Goal: Information Seeking & Learning: Learn about a topic

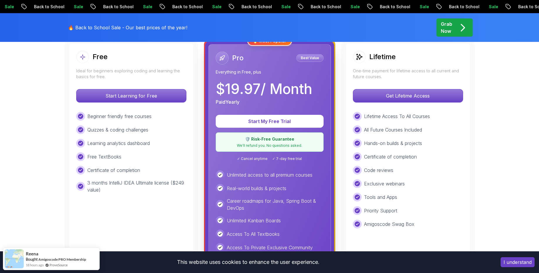
scroll to position [176, 0]
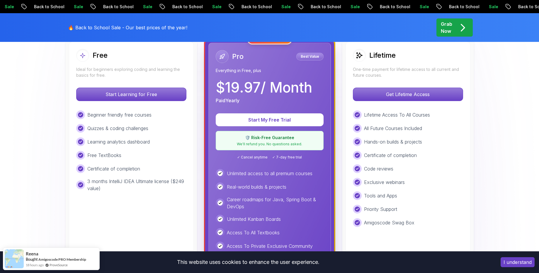
click at [139, 95] on p "Start Learning for Free" at bounding box center [131, 94] width 104 height 12
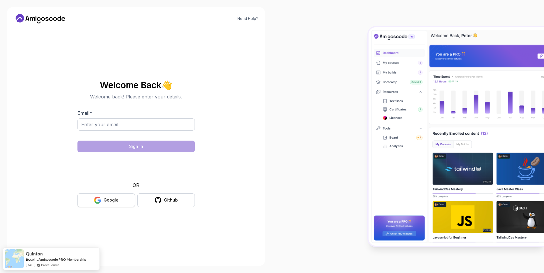
click at [119, 199] on button "Google" at bounding box center [105, 201] width 57 height 14
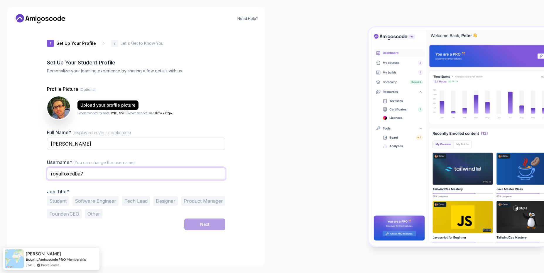
drag, startPoint x: 73, startPoint y: 173, endPoint x: 37, endPoint y: 167, distance: 36.6
click at [35, 167] on div "Need Help? 1 Set Up Your Profile 1 Set Up Your Profile 2 Let's Get to Know You …" at bounding box center [136, 136] width 258 height 259
type input "aralmighty"
click at [311, 189] on div at bounding box center [408, 136] width 272 height 273
click at [99, 204] on button "Software Engineer" at bounding box center [95, 201] width 46 height 9
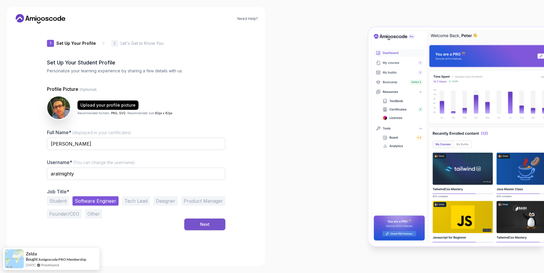
click at [201, 227] on div "Next" at bounding box center [204, 225] width 9 height 6
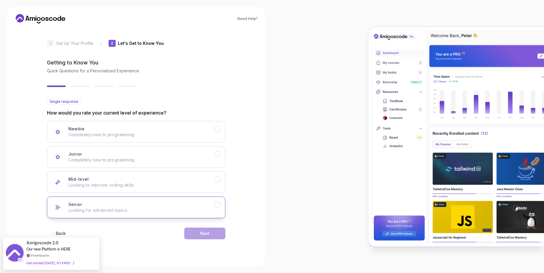
click at [219, 206] on icon "Senior" at bounding box center [217, 205] width 6 height 6
click at [219, 208] on div "Senior" at bounding box center [217, 205] width 6 height 6
click at [219, 206] on icon "Senior" at bounding box center [217, 205] width 6 height 6
click at [217, 205] on icon "Senior" at bounding box center [217, 205] width 6 height 6
click at [219, 181] on icon "Mid-level" at bounding box center [217, 180] width 6 height 6
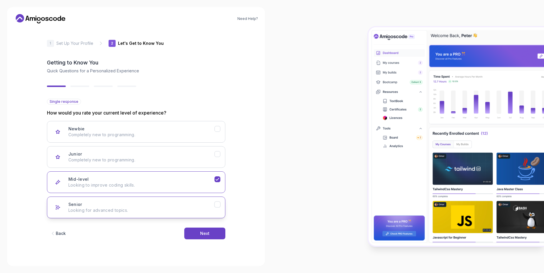
click at [218, 206] on icon "Senior" at bounding box center [217, 205] width 6 height 6
click at [204, 237] on button "Next" at bounding box center [204, 234] width 41 height 12
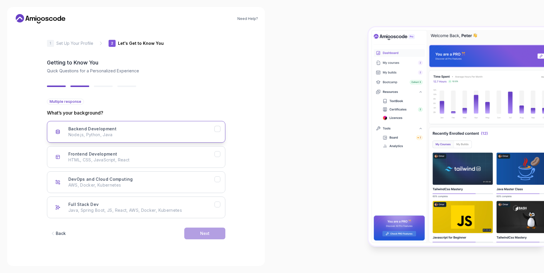
click at [219, 131] on icon "Backend Development" at bounding box center [217, 129] width 6 height 6
click at [211, 239] on button "Next" at bounding box center [204, 234] width 41 height 12
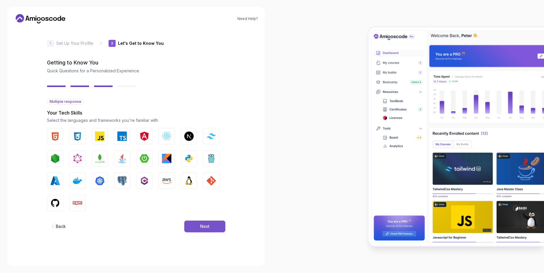
click at [208, 230] on button "Next" at bounding box center [204, 227] width 41 height 12
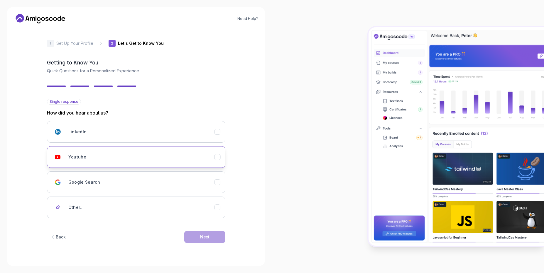
click at [218, 158] on icon "Youtube" at bounding box center [217, 158] width 6 height 6
click at [208, 236] on div "Next" at bounding box center [204, 237] width 9 height 6
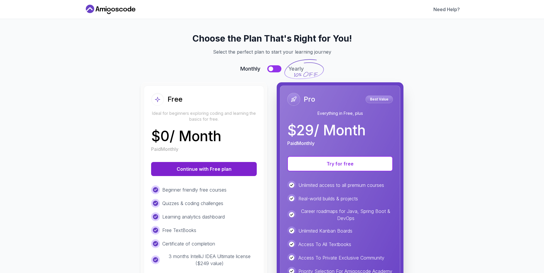
click at [222, 171] on button "Continue with Free plan" at bounding box center [204, 169] width 106 height 14
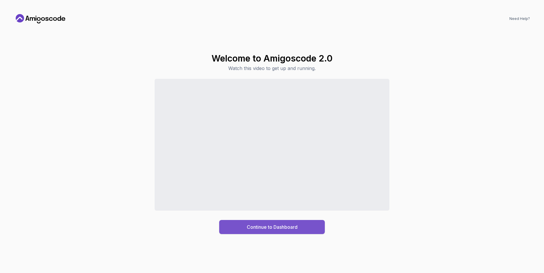
click at [304, 228] on button "Continue to Dashboard" at bounding box center [272, 227] width 106 height 14
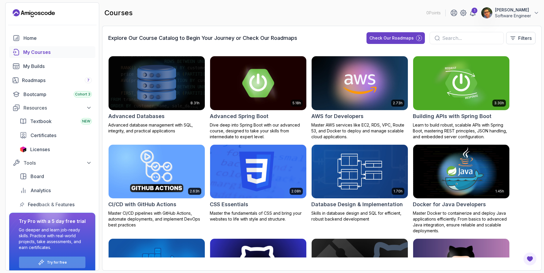
click at [59, 265] on p "Try for free" at bounding box center [57, 262] width 20 height 5
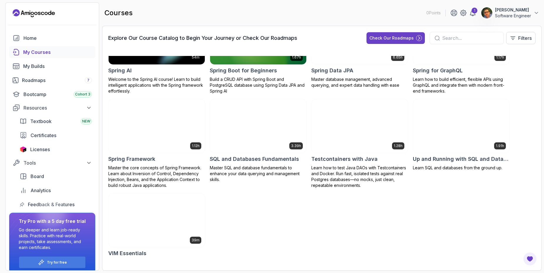
scroll to position [855, 0]
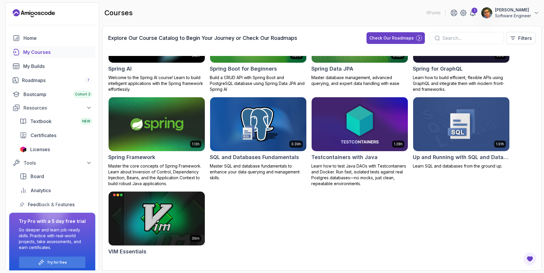
click at [155, 129] on img at bounding box center [156, 124] width 101 height 57
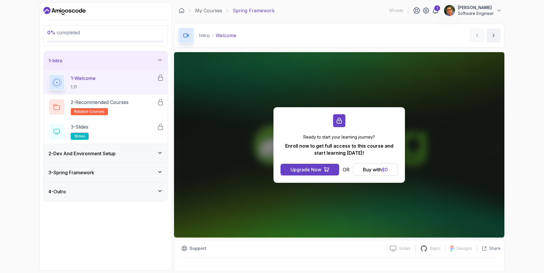
click at [118, 158] on div "2 - Dev And Environment Setup" at bounding box center [106, 153] width 124 height 19
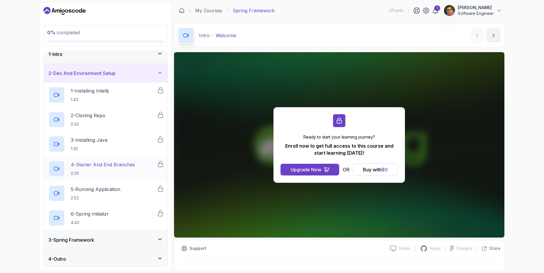
scroll to position [8, 0]
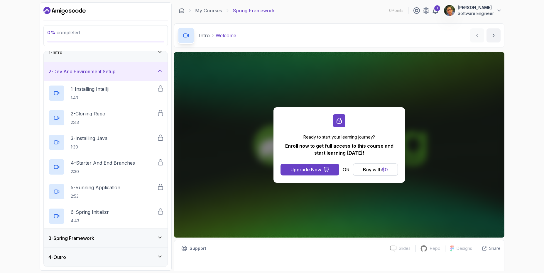
click at [116, 258] on div "4 - Outro" at bounding box center [105, 257] width 114 height 7
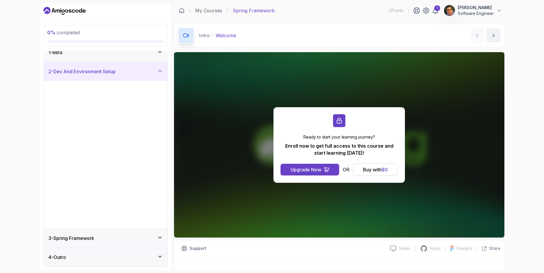
scroll to position [0, 0]
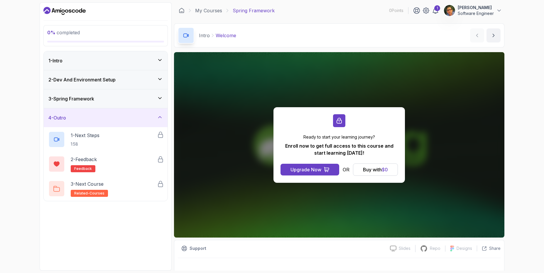
click at [136, 120] on div "4 - Outro" at bounding box center [105, 117] width 114 height 7
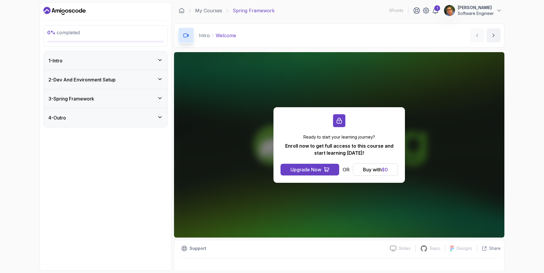
click at [151, 99] on div "3 - Spring Framework" at bounding box center [105, 98] width 114 height 7
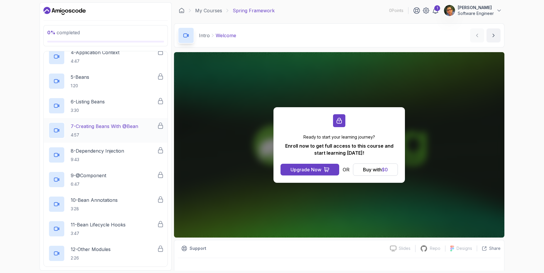
scroll to position [141, 0]
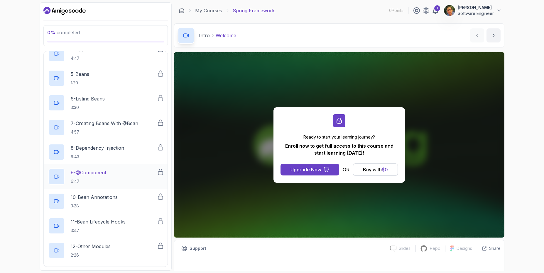
click at [102, 171] on p "9 - @Component" at bounding box center [88, 172] width 35 height 7
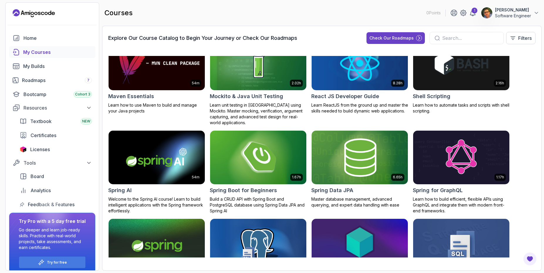
scroll to position [774, 0]
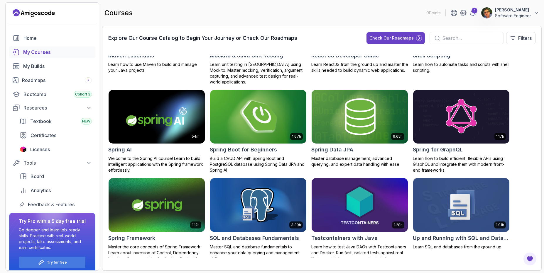
click at [237, 117] on img at bounding box center [258, 117] width 101 height 57
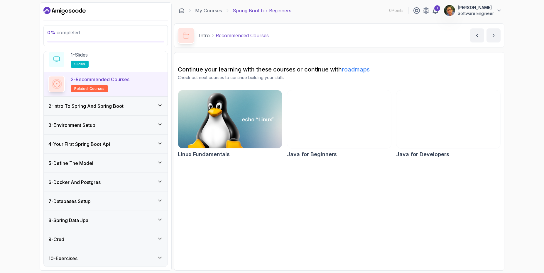
scroll to position [35, 0]
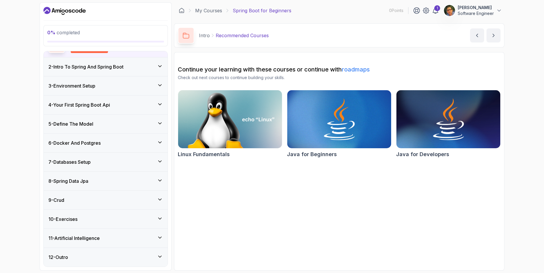
click at [96, 199] on div "9 - Crud" at bounding box center [105, 200] width 114 height 7
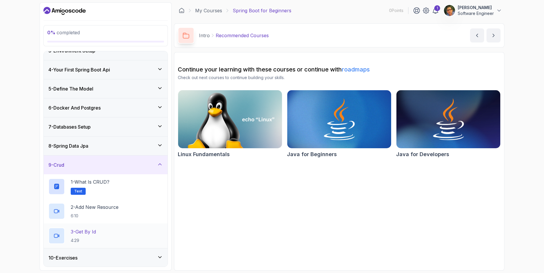
scroll to position [83, 0]
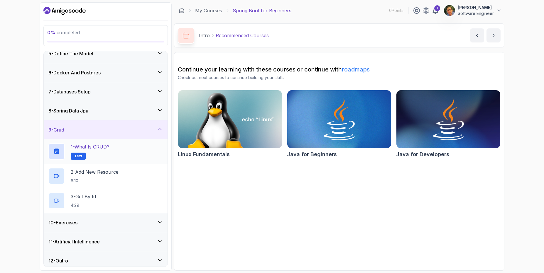
click at [104, 150] on p "1 - What is CRUD?" at bounding box center [90, 146] width 39 height 7
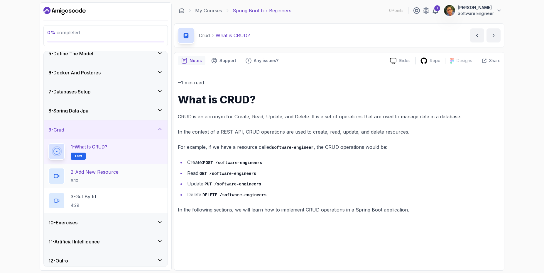
click at [94, 174] on p "2 - Add New Resource" at bounding box center [95, 172] width 48 height 7
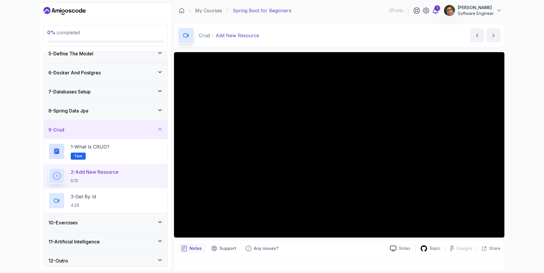
click at [434, 11] on icon at bounding box center [435, 11] width 5 height 6
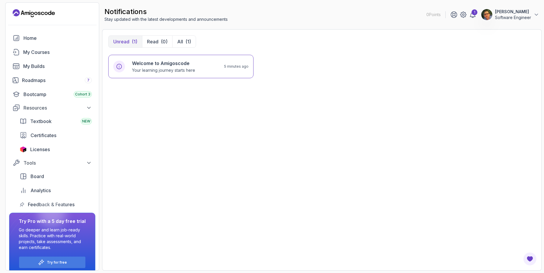
click at [31, 15] on icon "Landing page" at bounding box center [34, 13] width 42 height 9
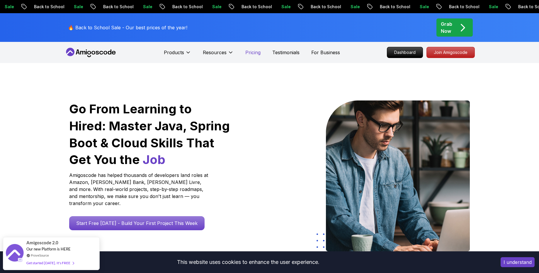
click at [252, 55] on p "Pricing" at bounding box center [252, 52] width 15 height 7
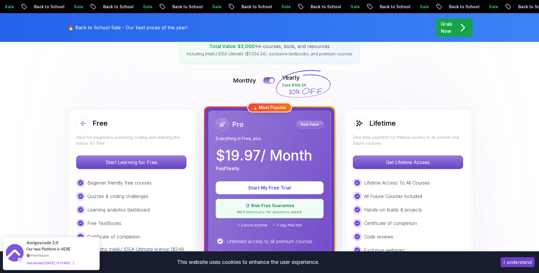
scroll to position [106, 0]
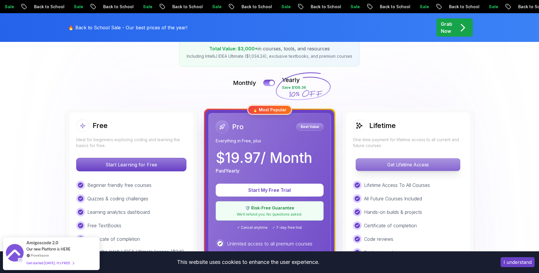
click at [440, 167] on p "Get Lifetime Access" at bounding box center [408, 165] width 104 height 12
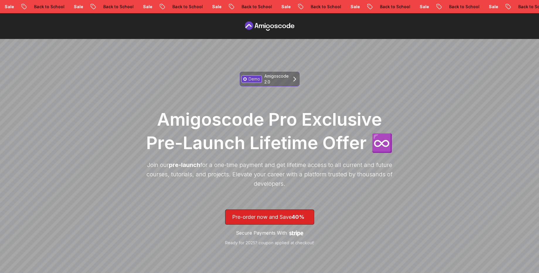
click at [294, 81] on icon at bounding box center [295, 79] width 2 height 4
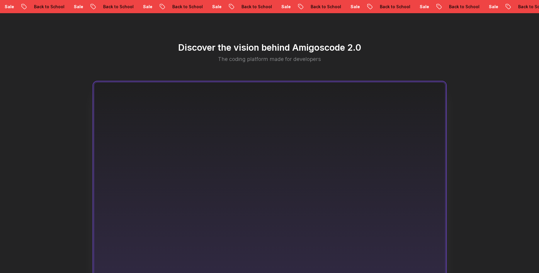
scroll to position [319, 0]
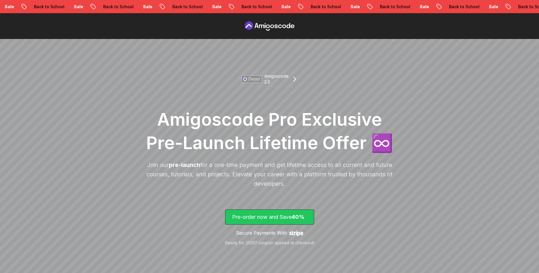
click at [284, 217] on p "Pre-order now and Save 40%" at bounding box center [269, 217] width 75 height 8
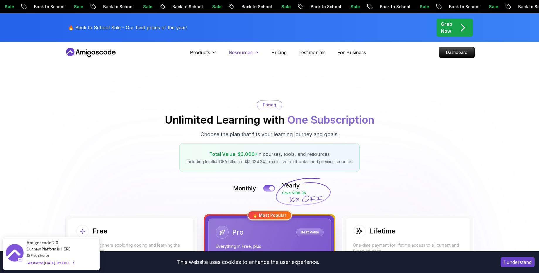
click at [248, 52] on p "Resources" at bounding box center [241, 52] width 24 height 7
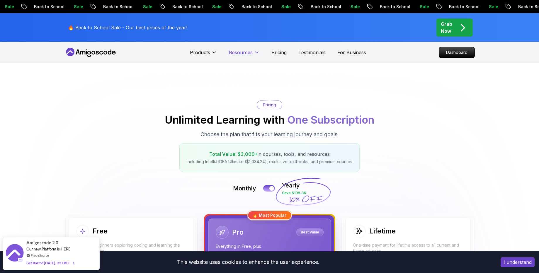
click at [252, 54] on p "Resources" at bounding box center [241, 52] width 24 height 7
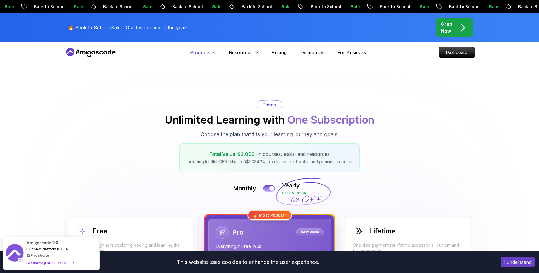
click at [202, 54] on p "Products" at bounding box center [200, 52] width 20 height 7
click at [209, 52] on p "Products" at bounding box center [200, 52] width 20 height 7
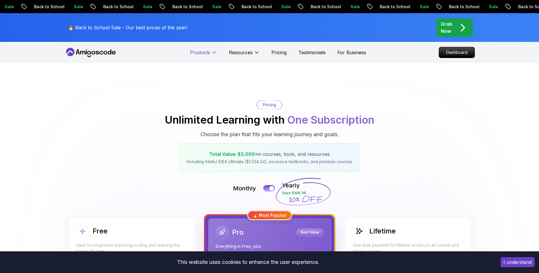
click at [213, 52] on icon at bounding box center [214, 53] width 6 height 6
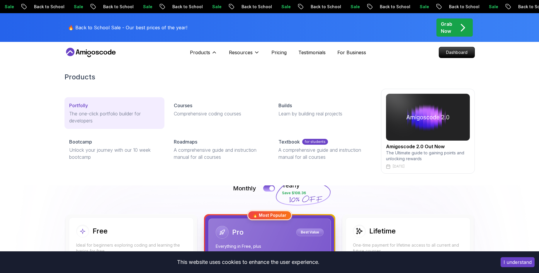
click at [83, 107] on p "Portfolly" at bounding box center [78, 105] width 19 height 7
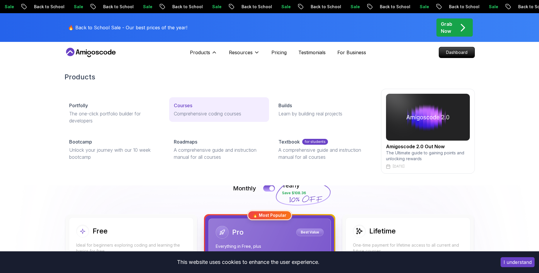
click at [194, 118] on link "Courses Comprehensive coding courses" at bounding box center [219, 109] width 100 height 25
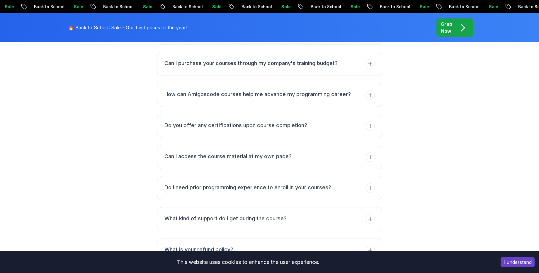
scroll to position [2534, 0]
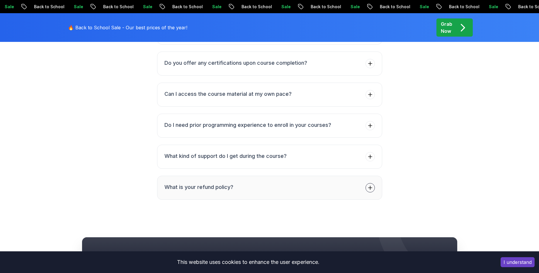
click at [369, 186] on icon at bounding box center [370, 188] width 4 height 4
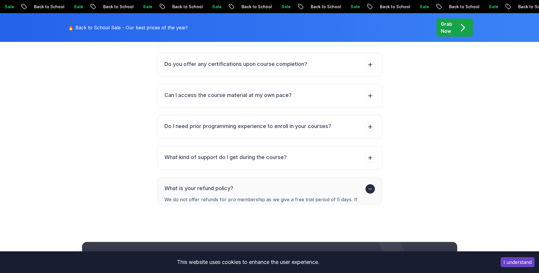
scroll to position [2511, 0]
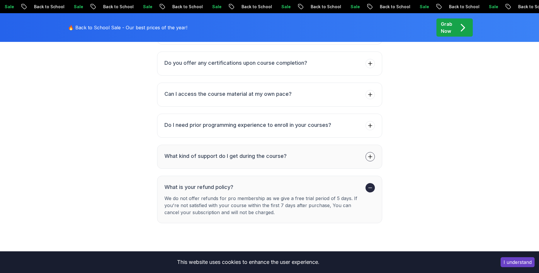
click at [372, 154] on icon at bounding box center [371, 157] width 6 height 6
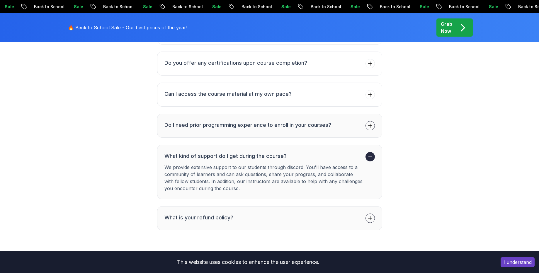
click at [372, 124] on icon at bounding box center [370, 126] width 4 height 4
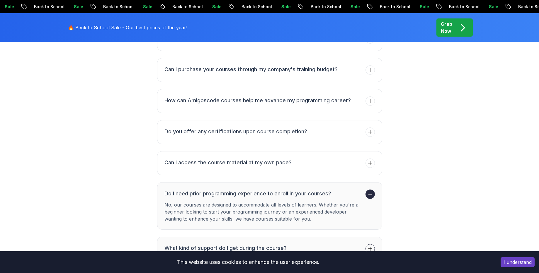
scroll to position [2440, 0]
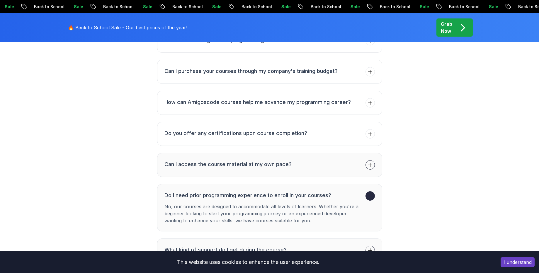
click at [371, 163] on icon at bounding box center [370, 165] width 4 height 4
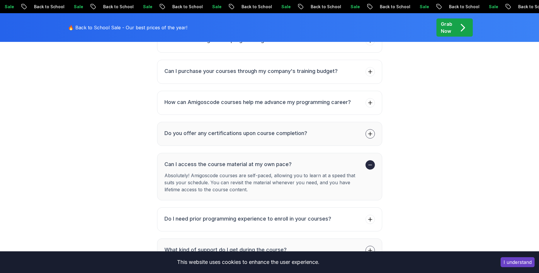
click at [371, 131] on icon at bounding box center [371, 134] width 6 height 6
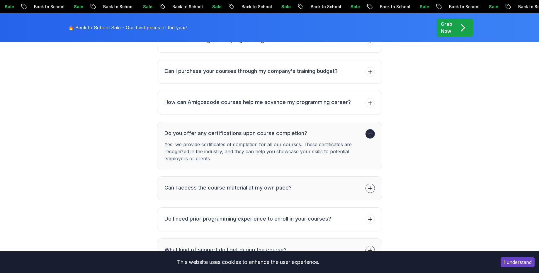
scroll to position [2405, 0]
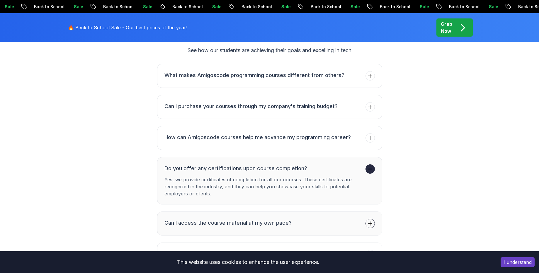
click at [372, 137] on span at bounding box center [370, 137] width 9 height 9
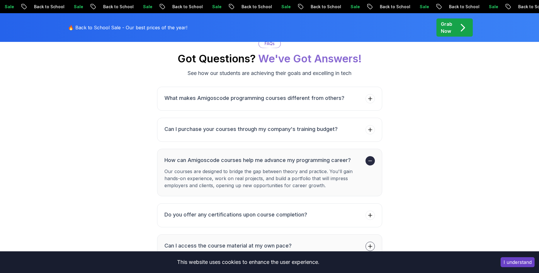
scroll to position [2370, 0]
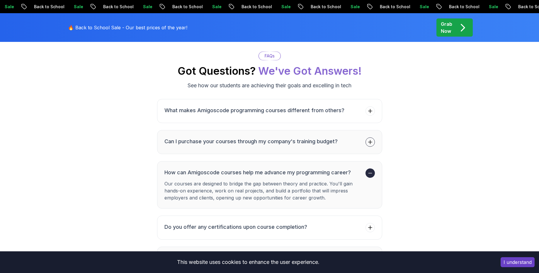
click at [371, 140] on icon at bounding box center [370, 142] width 4 height 4
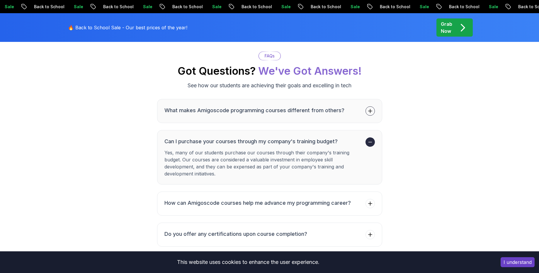
click at [370, 109] on span at bounding box center [370, 110] width 9 height 9
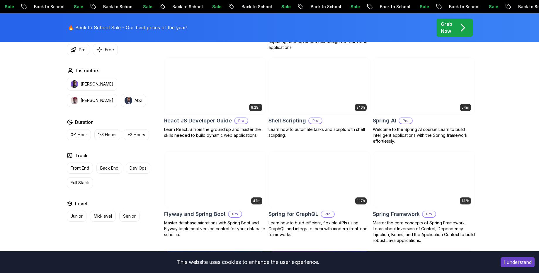
scroll to position [1420, 0]
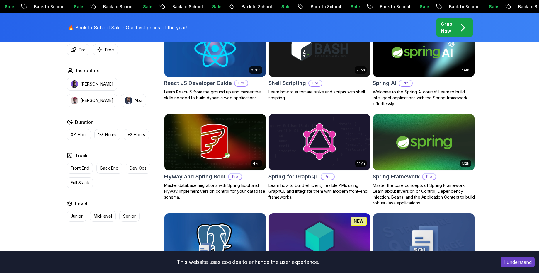
click at [409, 137] on img at bounding box center [424, 143] width 106 height 60
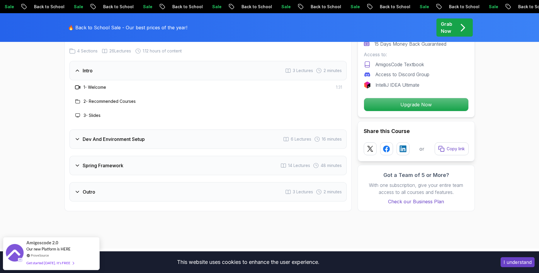
scroll to position [774, 0]
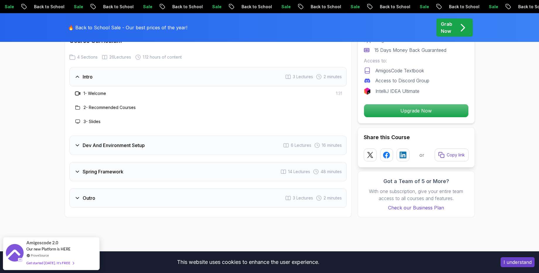
click at [210, 162] on div "Spring Framework 14 Lectures 48 minutes" at bounding box center [208, 171] width 277 height 19
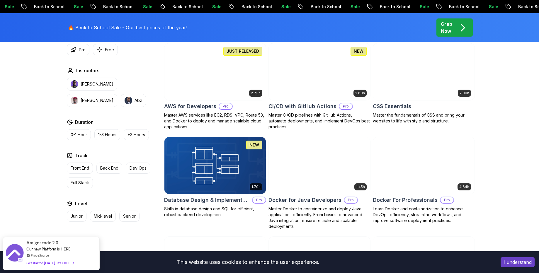
scroll to position [458, 0]
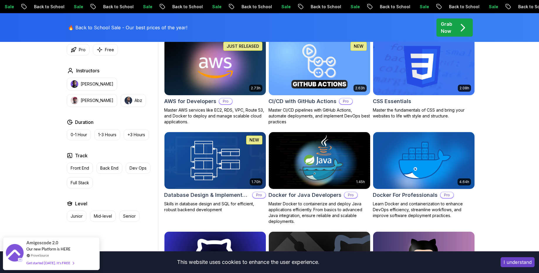
click at [213, 163] on img at bounding box center [215, 161] width 106 height 60
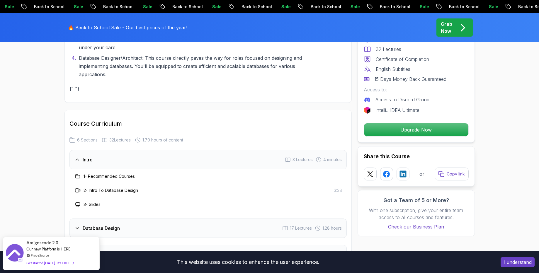
scroll to position [985, 0]
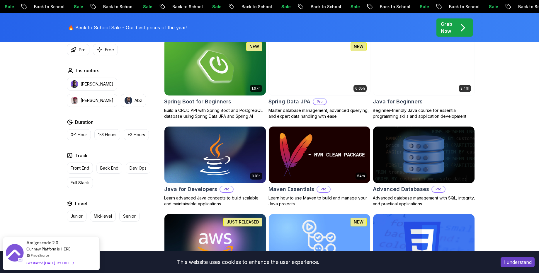
scroll to position [352, 0]
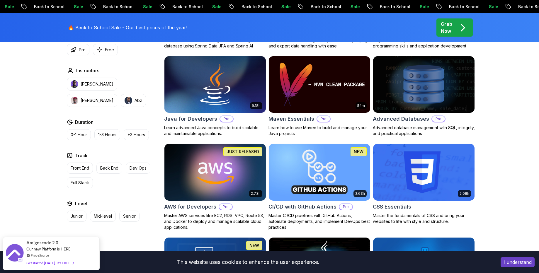
click at [218, 178] on img at bounding box center [215, 173] width 106 height 60
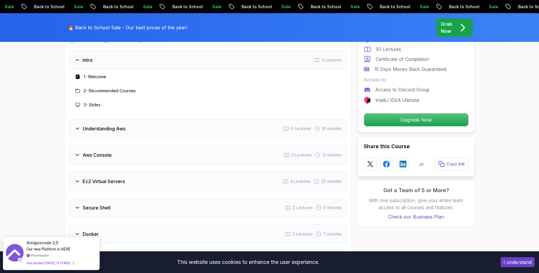
scroll to position [739, 0]
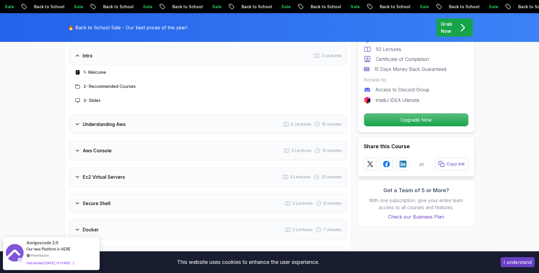
click at [190, 130] on div "Understanding Aws 6 Lectures 16 minutes" at bounding box center [208, 124] width 277 height 19
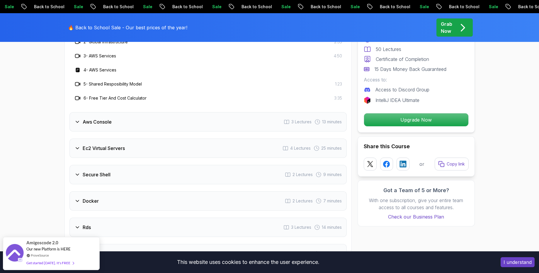
scroll to position [810, 0]
click at [185, 151] on div "Ec2 Virtual Servers 4 Lectures 25 minutes" at bounding box center [208, 148] width 277 height 19
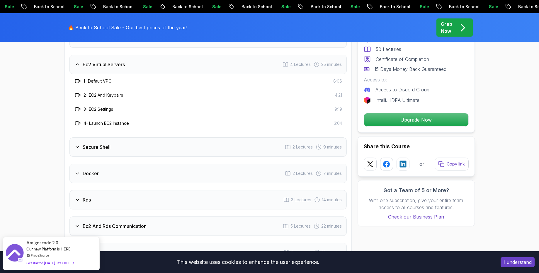
drag, startPoint x: 102, startPoint y: 145, endPoint x: 106, endPoint y: 146, distance: 4.6
click at [102, 145] on h3 "Secure Shell" at bounding box center [97, 147] width 28 height 7
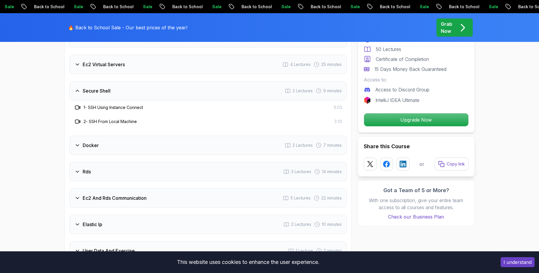
click at [117, 151] on div "Docker 2 Lectures 7 minutes" at bounding box center [208, 145] width 277 height 19
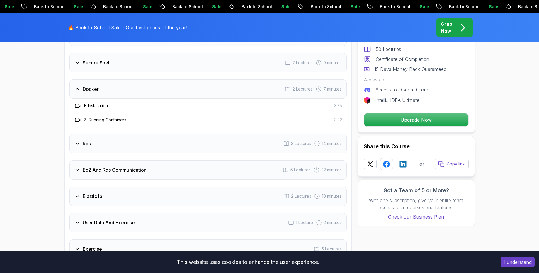
scroll to position [880, 0]
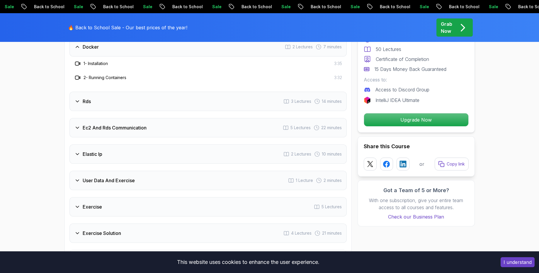
click at [108, 157] on div "Elastic Ip 2 Lectures 10 minutes" at bounding box center [208, 154] width 277 height 19
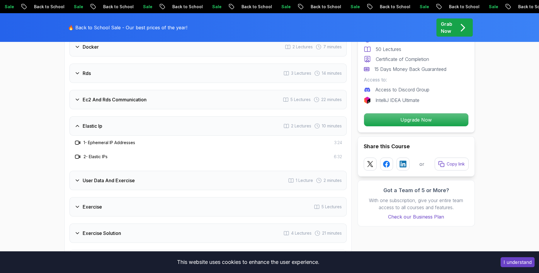
click at [129, 183] on h3 "User Data And Exercise" at bounding box center [109, 180] width 52 height 7
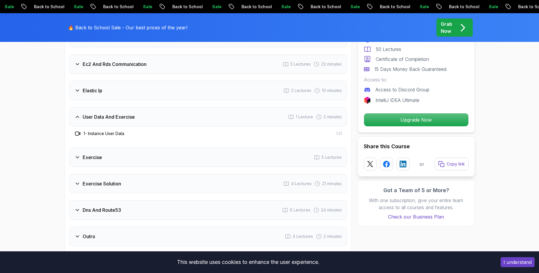
scroll to position [985, 0]
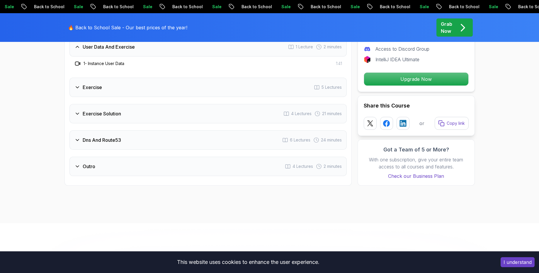
click at [111, 143] on h3 "Dns And Route53" at bounding box center [102, 140] width 38 height 7
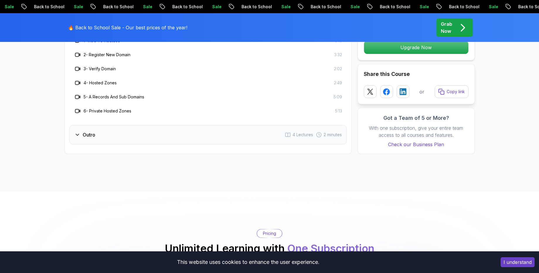
scroll to position [1091, 0]
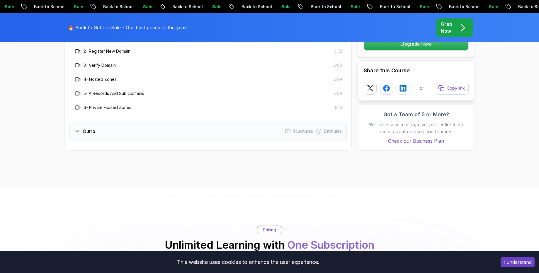
click at [102, 133] on div "Outro 4 Lectures 2 minutes" at bounding box center [208, 131] width 277 height 19
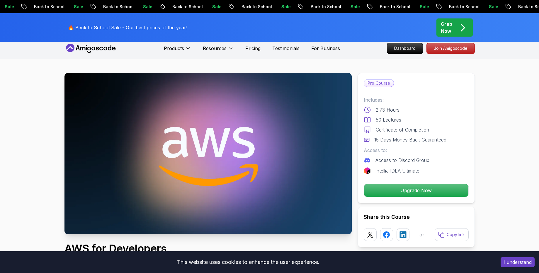
scroll to position [0, 0]
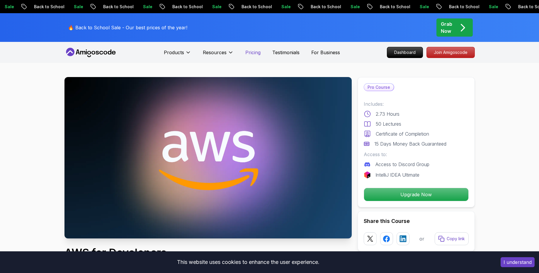
click at [248, 55] on p "Pricing" at bounding box center [252, 52] width 15 height 7
